Goal: Task Accomplishment & Management: Manage account settings

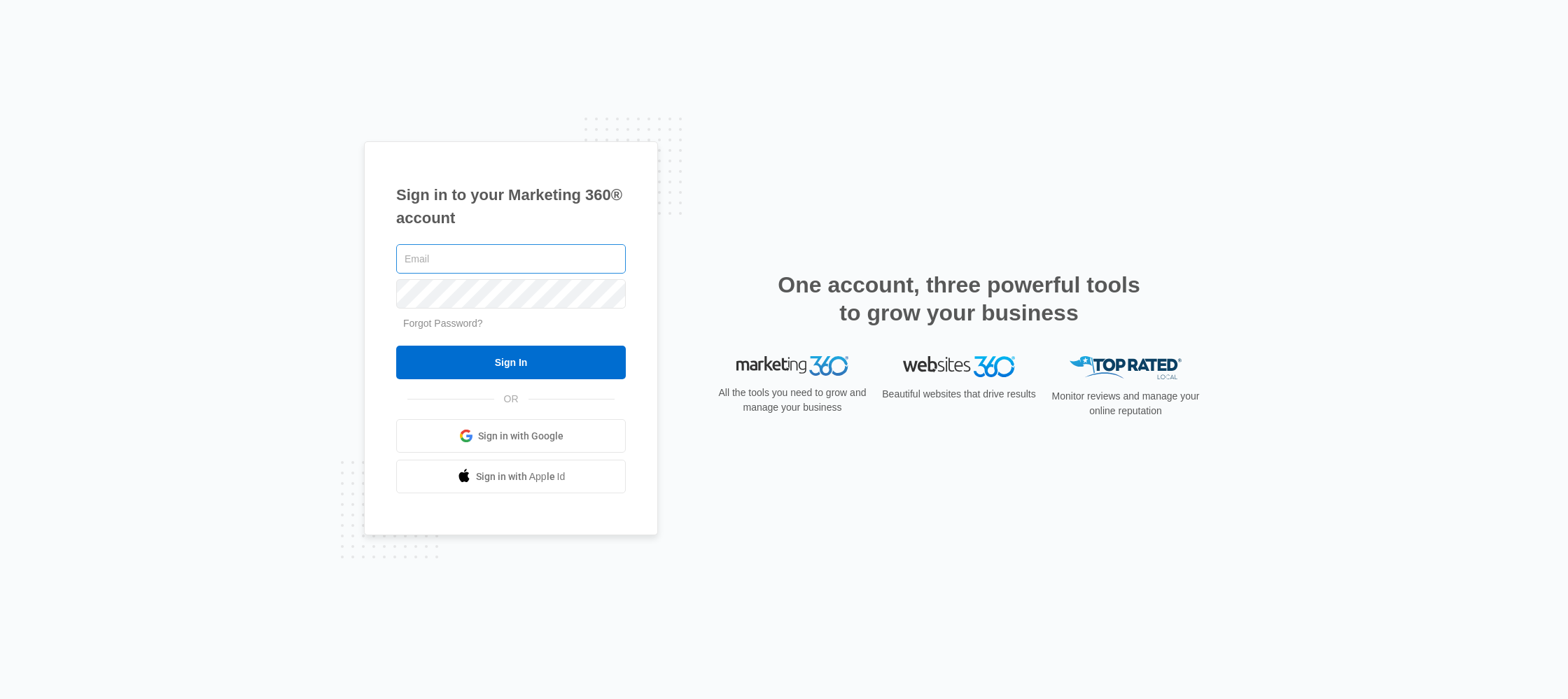
click at [520, 256] on input "text" at bounding box center [511, 258] width 230 height 29
type input "mckenna.mueller@madwire.com"
click at [570, 344] on form "mckenna.mueller@madwire.com Forgot Password? Sign In" at bounding box center [511, 311] width 230 height 139
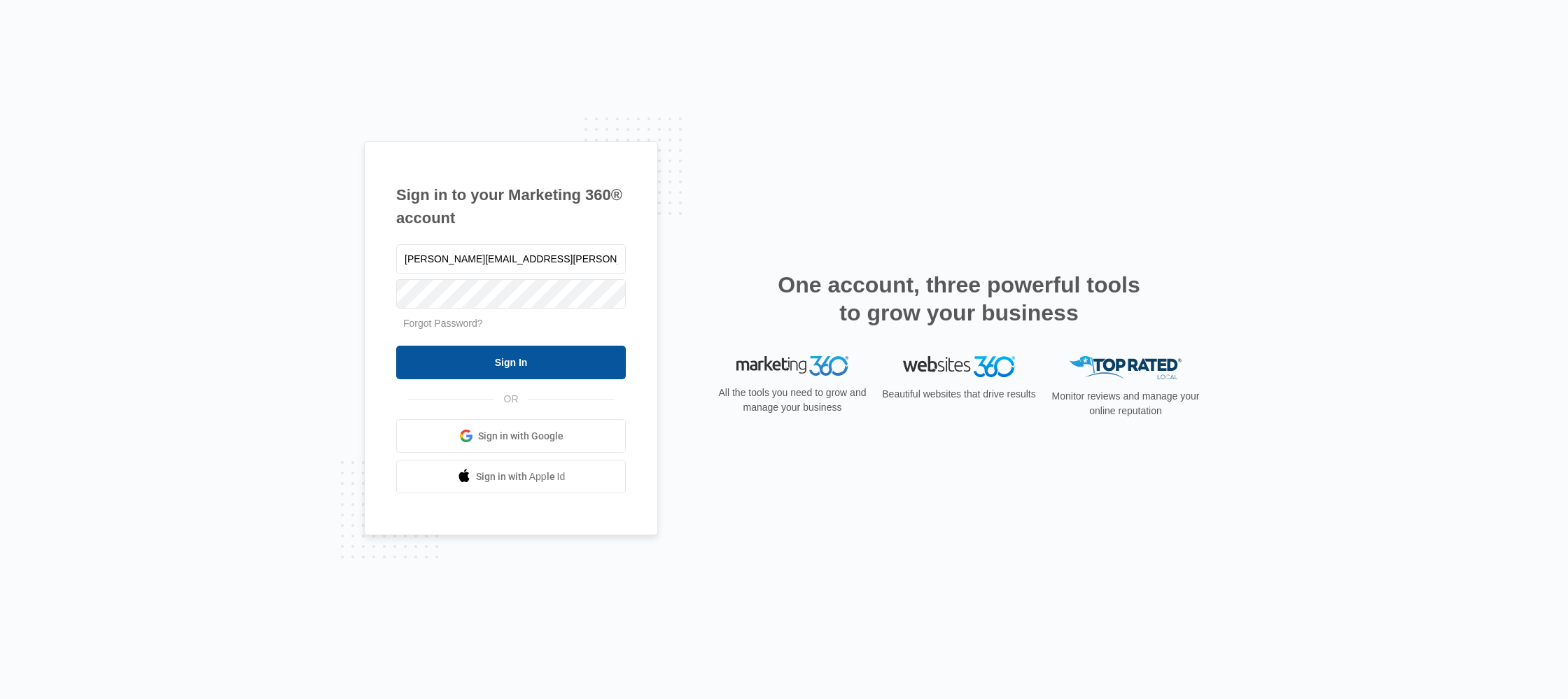
click at [563, 359] on input "Sign In" at bounding box center [511, 363] width 230 height 33
